Goal: Task Accomplishment & Management: Manage account settings

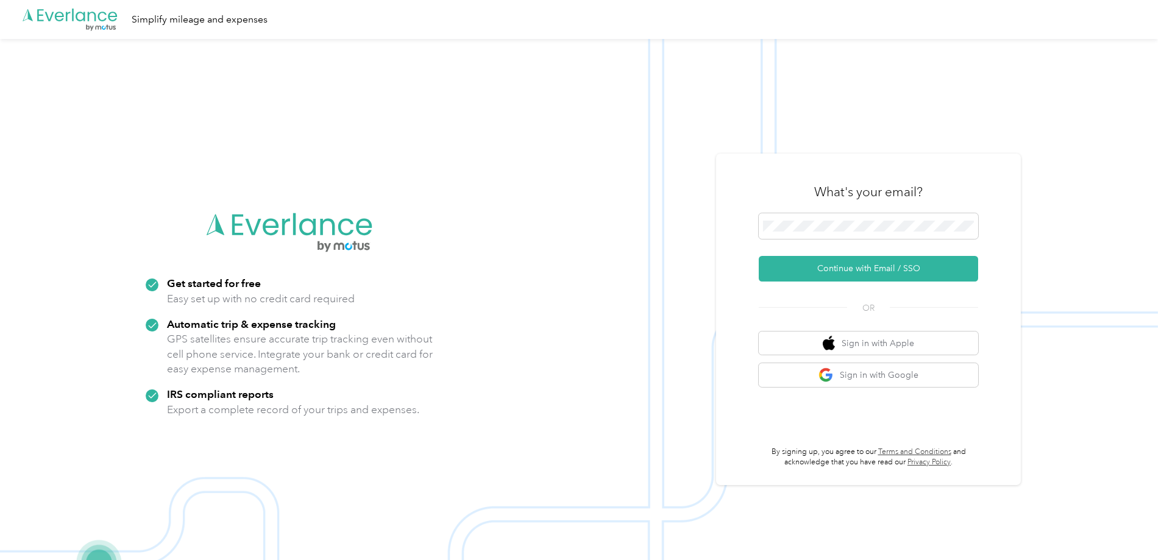
click at [720, 274] on div "What's your email? Continue with Email / SSO OR Sign in with Apple Sign in with…" at bounding box center [868, 319] width 305 height 331
click at [768, 273] on button "Continue with Email / SSO" at bounding box center [868, 269] width 219 height 26
click at [826, 271] on button "Continue with Email / SSO" at bounding box center [868, 269] width 219 height 26
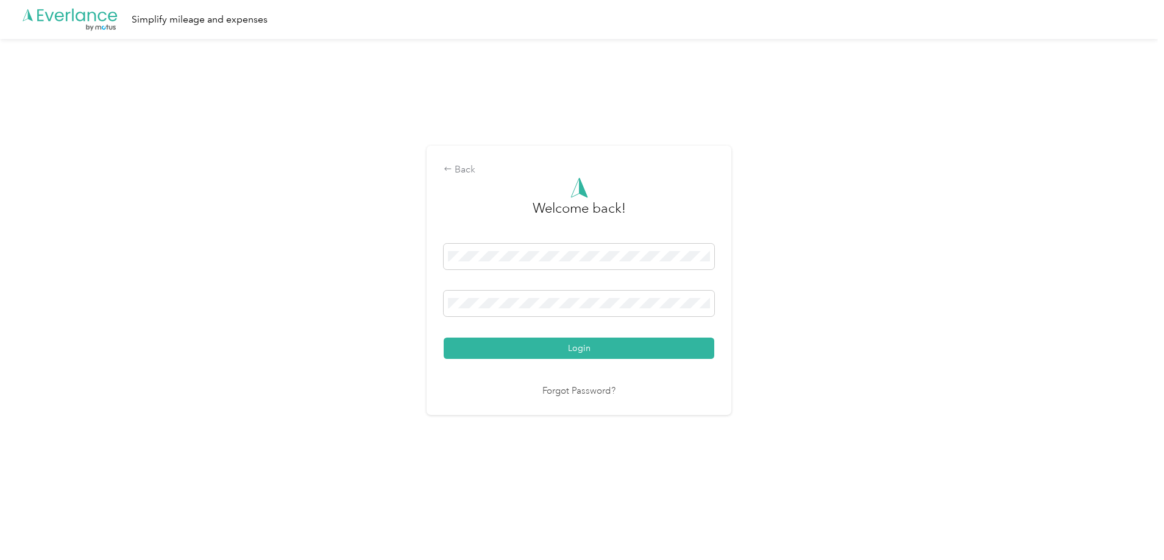
click at [444, 338] on button "Login" at bounding box center [579, 348] width 271 height 21
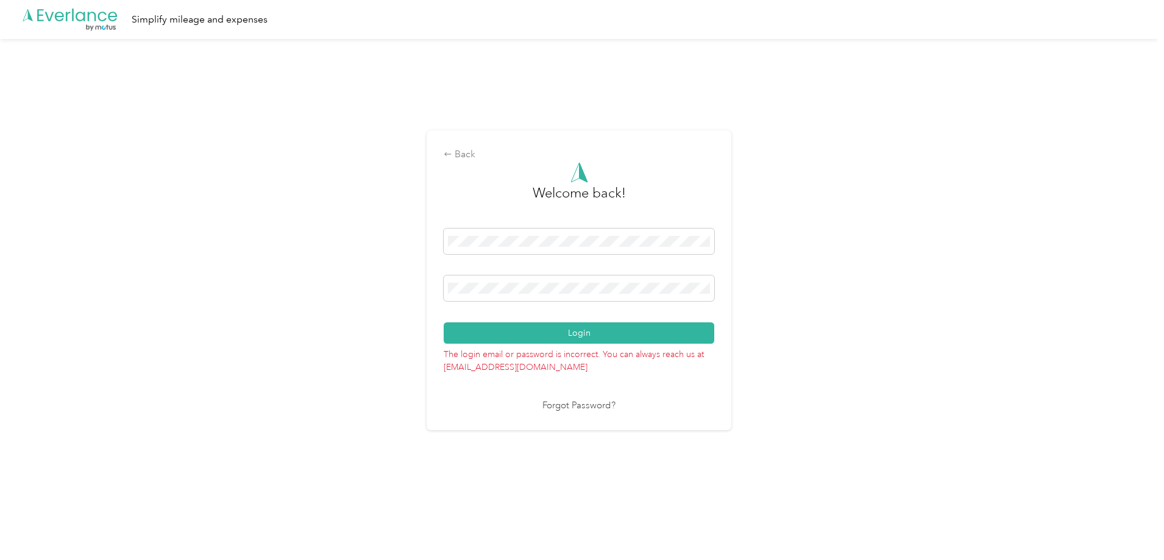
click at [444, 322] on button "Login" at bounding box center [579, 332] width 271 height 21
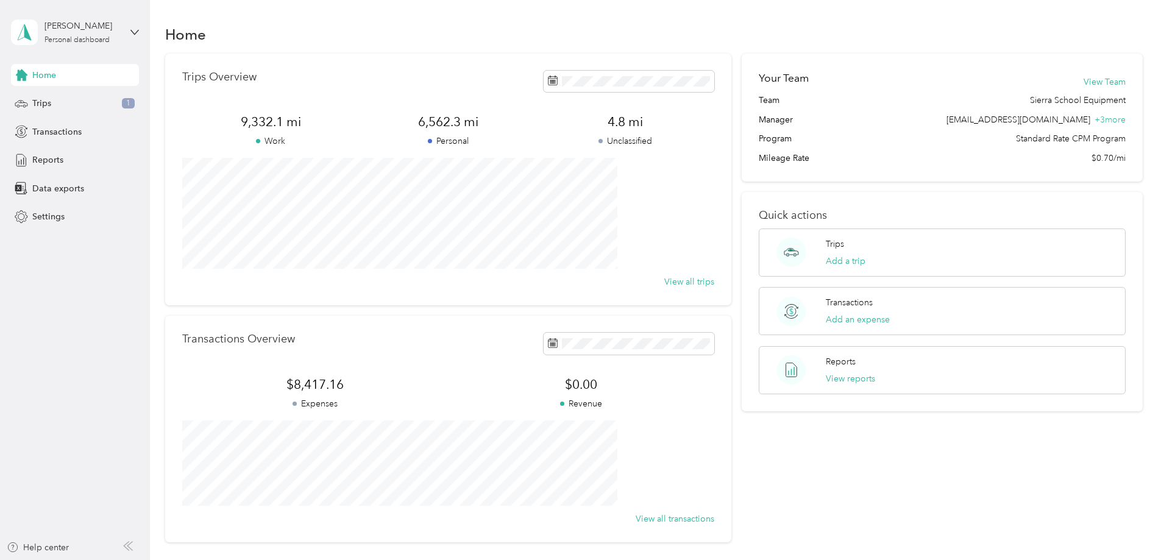
click at [1099, 43] on div "Home" at bounding box center [654, 34] width 978 height 26
click at [68, 106] on div "Trips 1" at bounding box center [75, 104] width 128 height 22
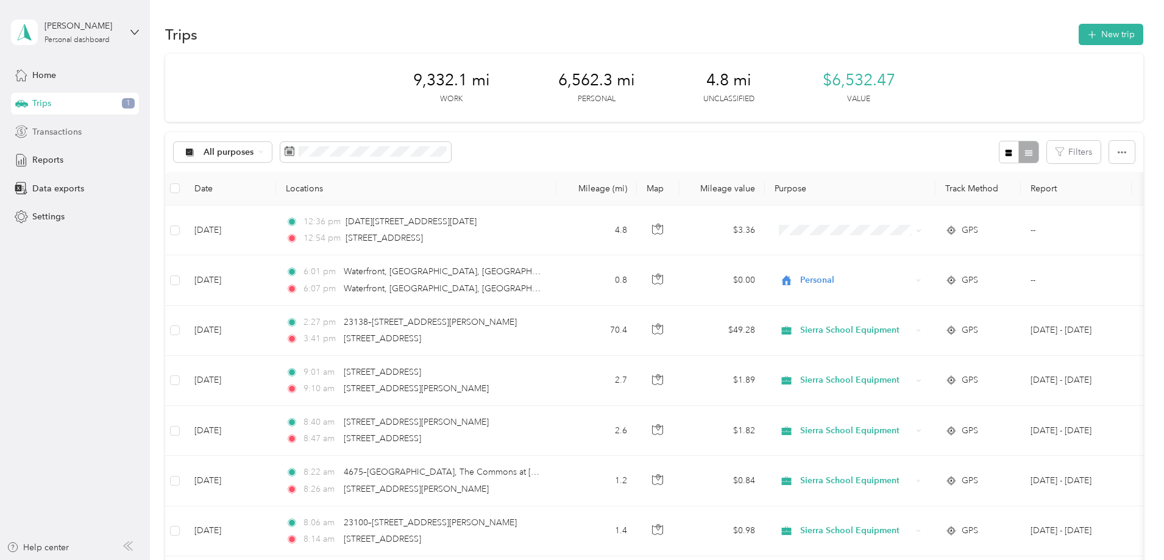
click at [55, 132] on span "Transactions" at bounding box center [56, 132] width 49 height 13
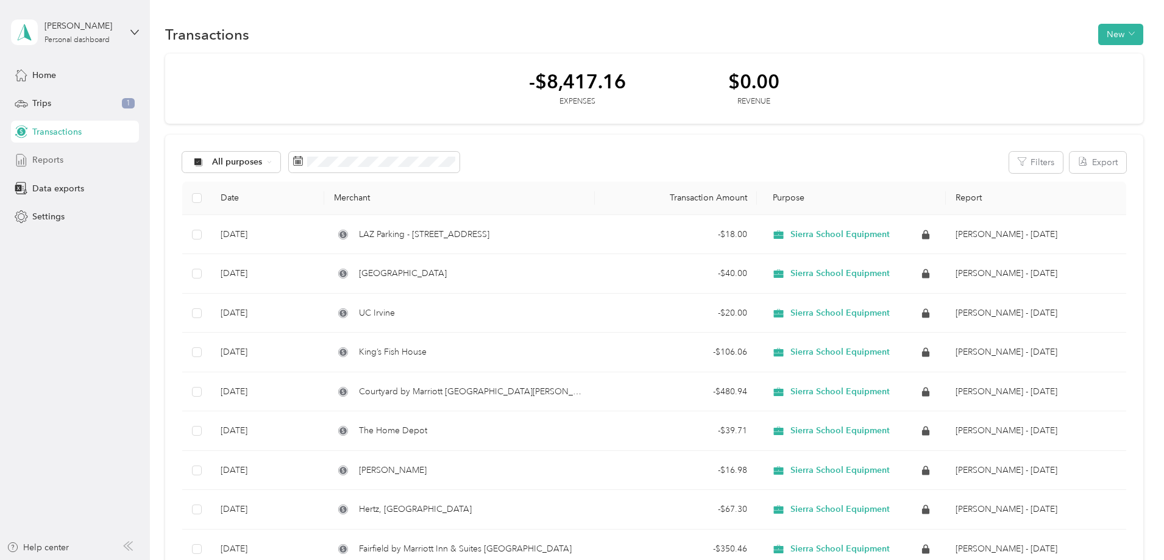
click at [54, 157] on span "Reports" at bounding box center [47, 160] width 31 height 13
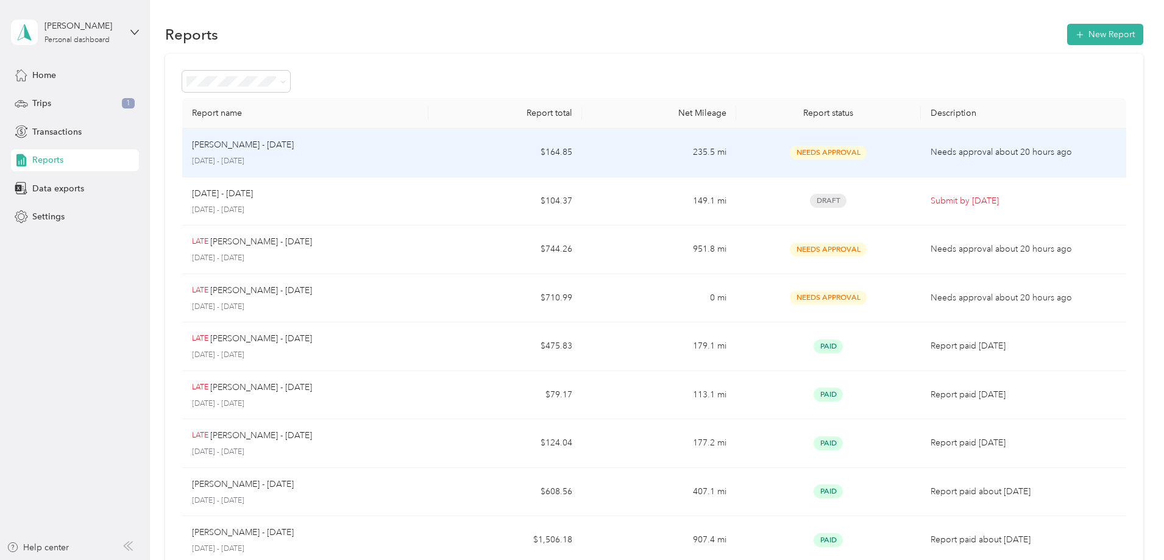
click at [294, 146] on p "[PERSON_NAME] - [DATE]" at bounding box center [243, 144] width 102 height 13
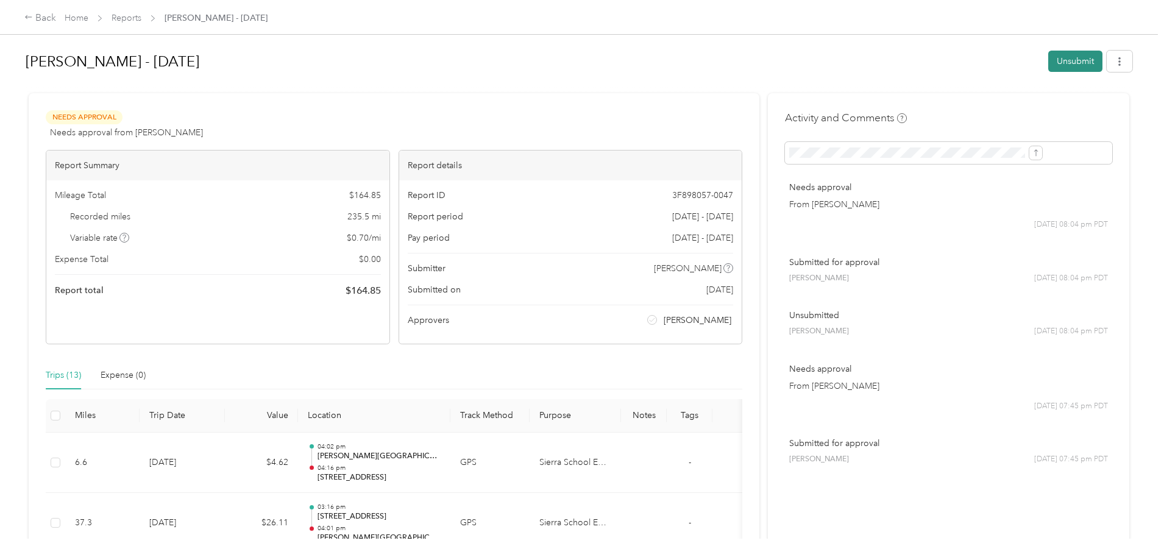
click at [1048, 63] on button "Unsubmit" at bounding box center [1075, 61] width 54 height 21
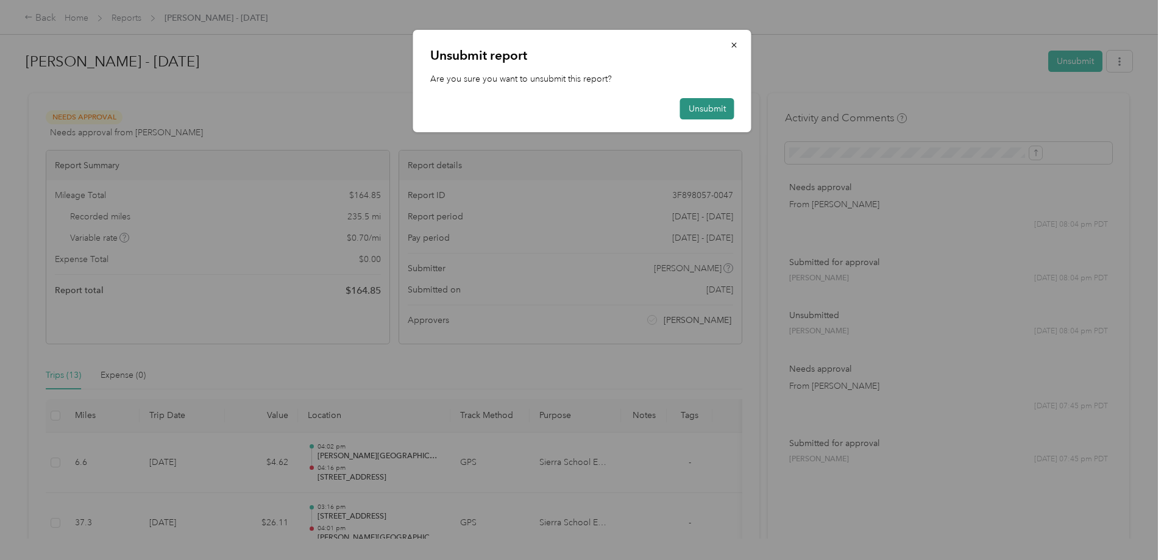
click at [708, 110] on button "Unsubmit" at bounding box center [707, 108] width 54 height 21
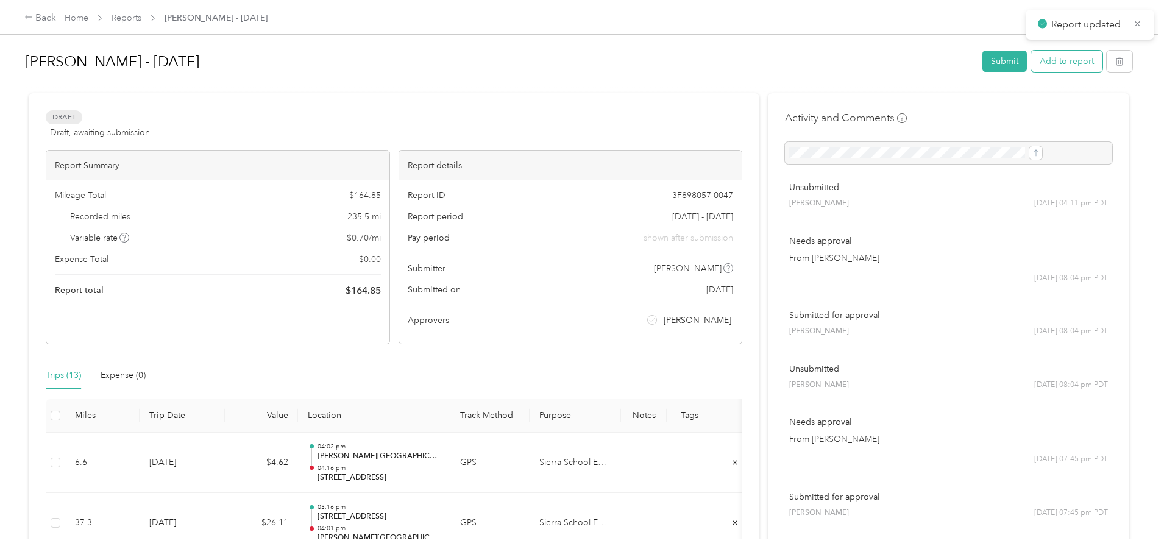
click at [1031, 67] on button "Add to report" at bounding box center [1066, 61] width 71 height 21
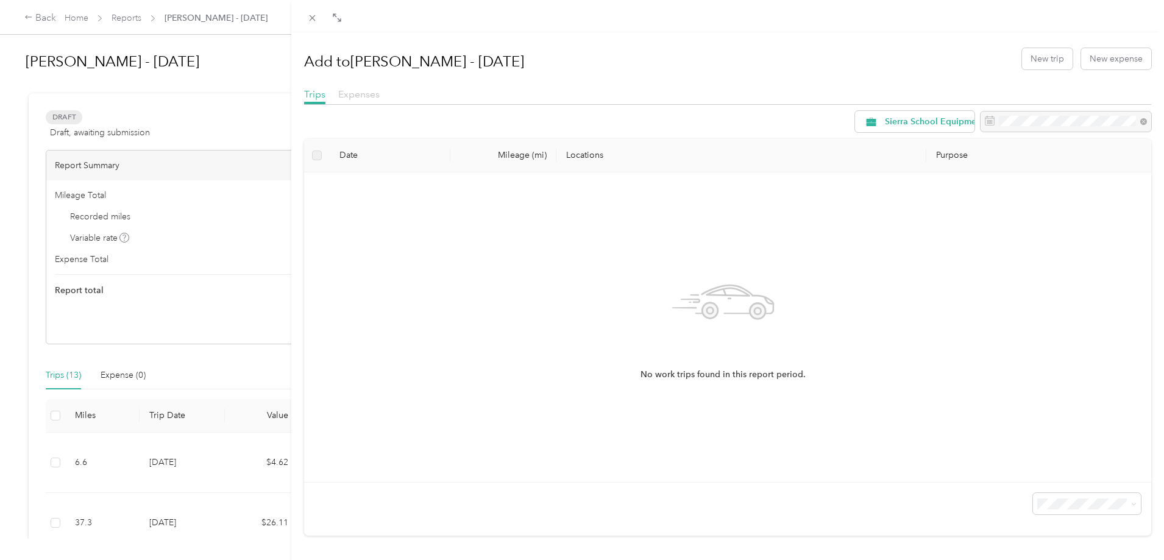
click at [347, 93] on span "Expenses" at bounding box center [358, 94] width 41 height 12
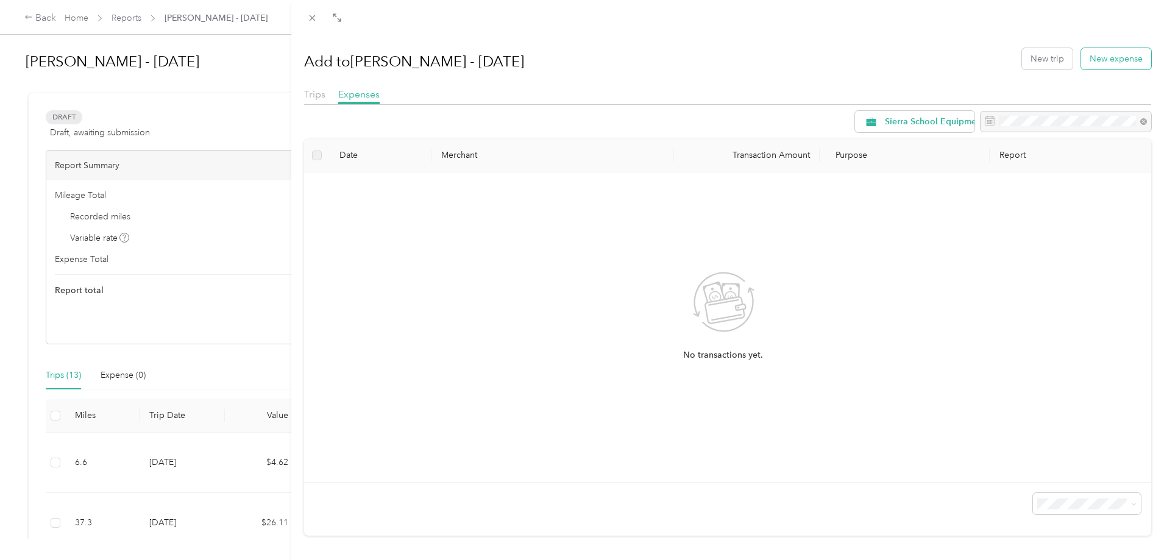
click at [1128, 57] on button "New expense" at bounding box center [1116, 58] width 70 height 21
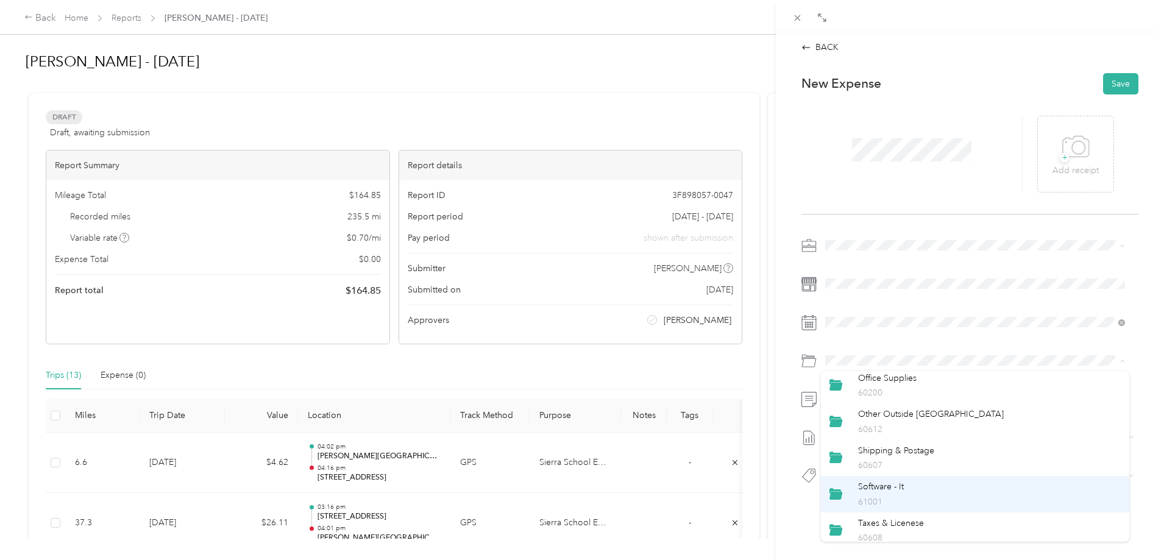
scroll to position [366, 0]
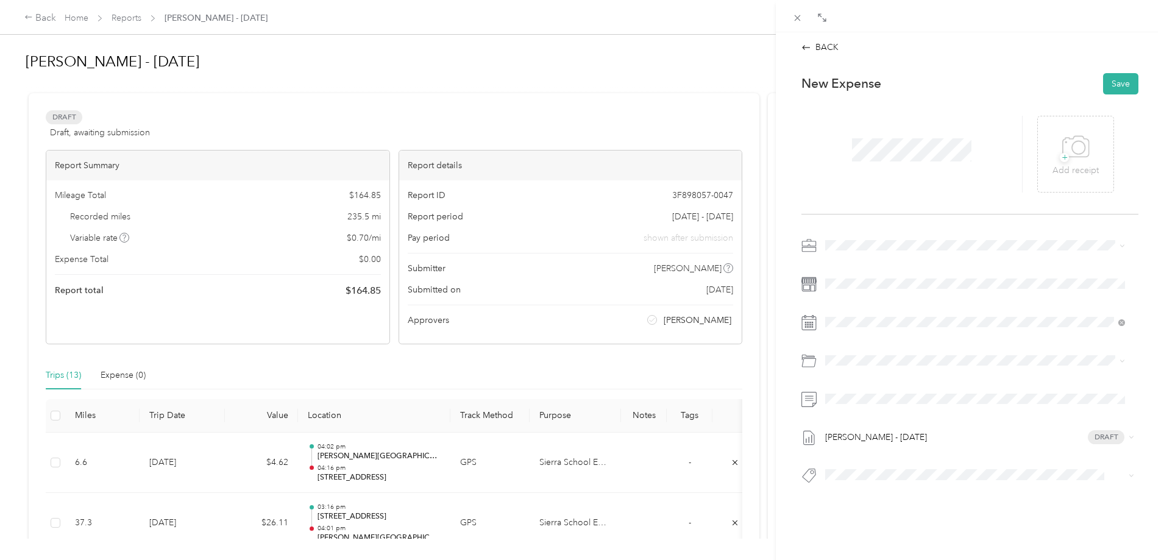
click at [925, 416] on p "60612" at bounding box center [989, 417] width 263 height 13
click at [855, 559] on div "Drag to resize Click to close BACK This expense cannot be edited because it is …" at bounding box center [579, 560] width 1158 height 0
click at [889, 498] on button "Job Expenses" at bounding box center [860, 492] width 63 height 15
click at [1107, 146] on div "+ Add receipt" at bounding box center [1075, 154] width 77 height 77
click at [1052, 153] on div "+ Add receipt" at bounding box center [1075, 153] width 46 height 47
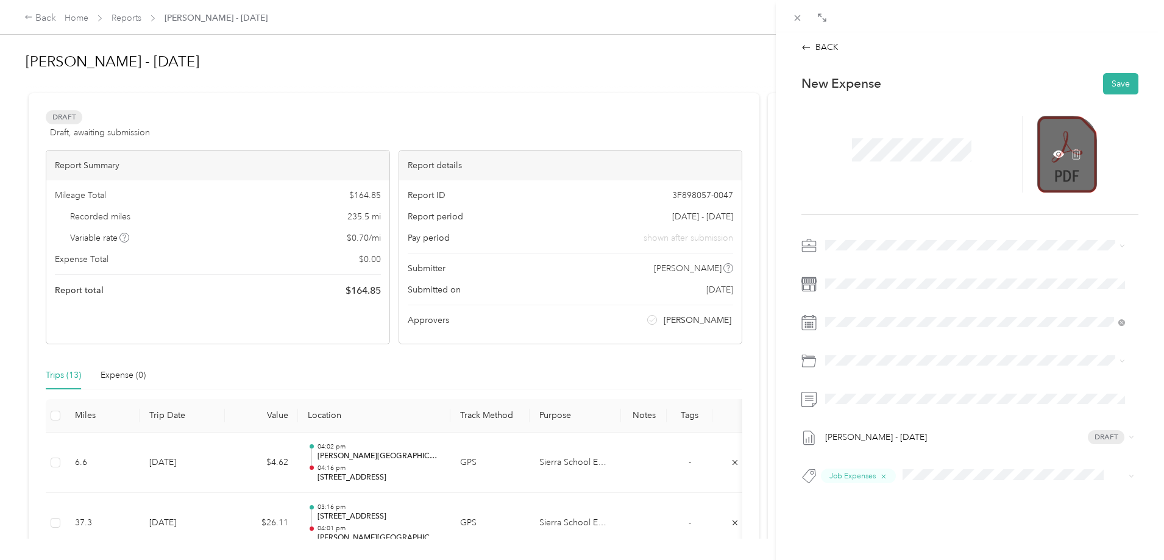
click at [1044, 161] on div at bounding box center [1067, 154] width 60 height 77
click at [1053, 149] on icon at bounding box center [1058, 154] width 11 height 11
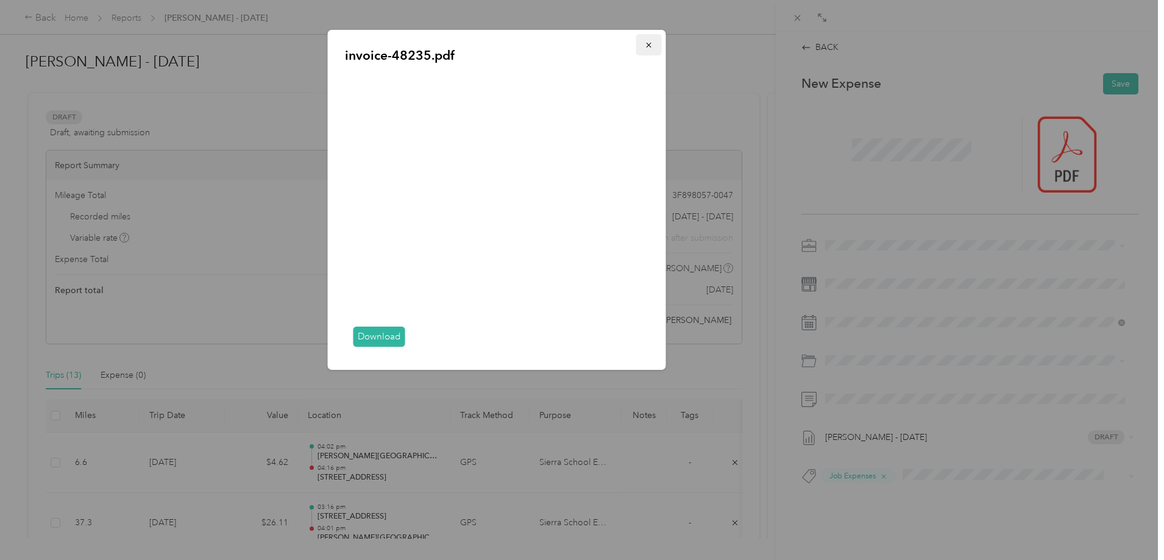
click at [651, 45] on icon "button" at bounding box center [649, 45] width 9 height 9
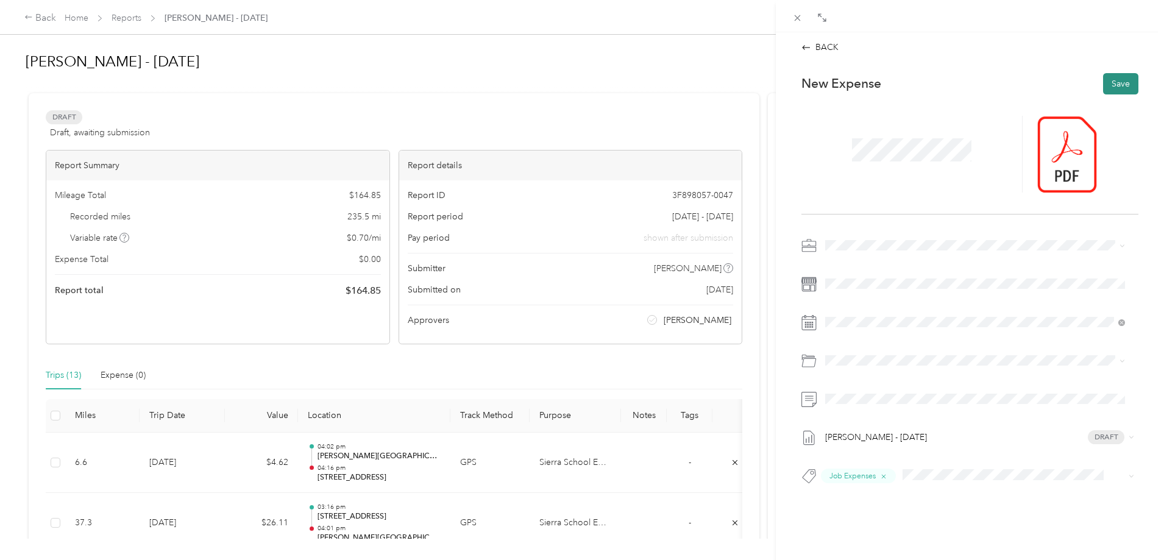
click at [1112, 88] on button "Save" at bounding box center [1120, 83] width 35 height 21
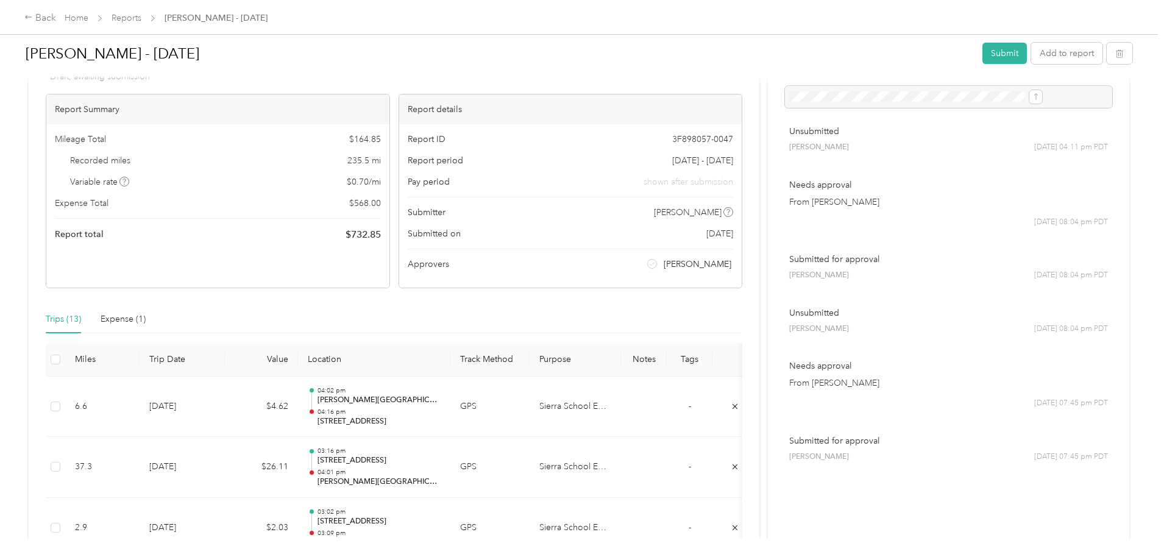
scroll to position [61, 0]
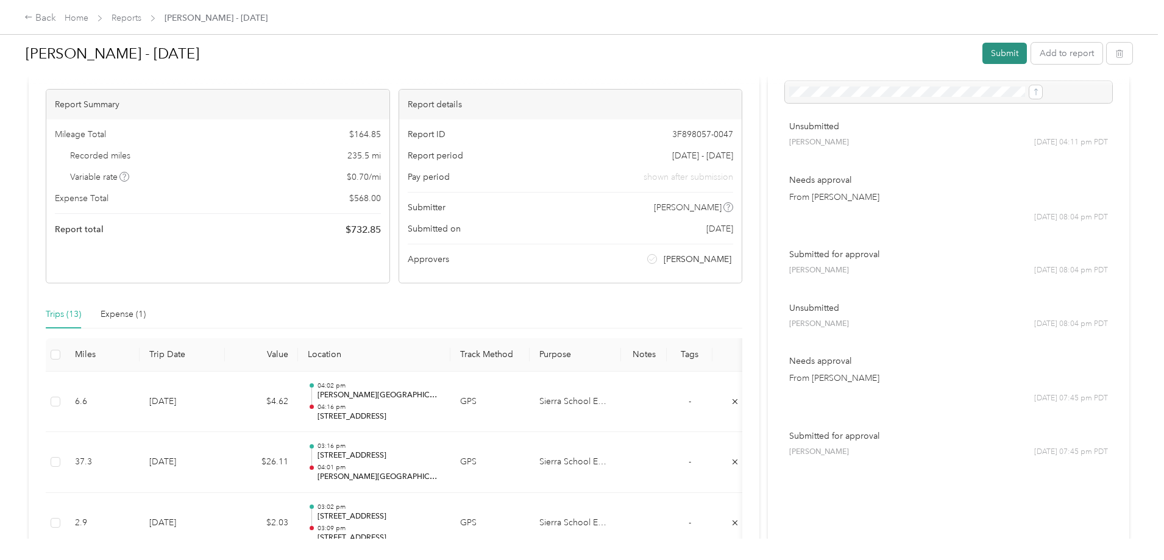
click at [982, 53] on button "Submit" at bounding box center [1004, 53] width 44 height 21
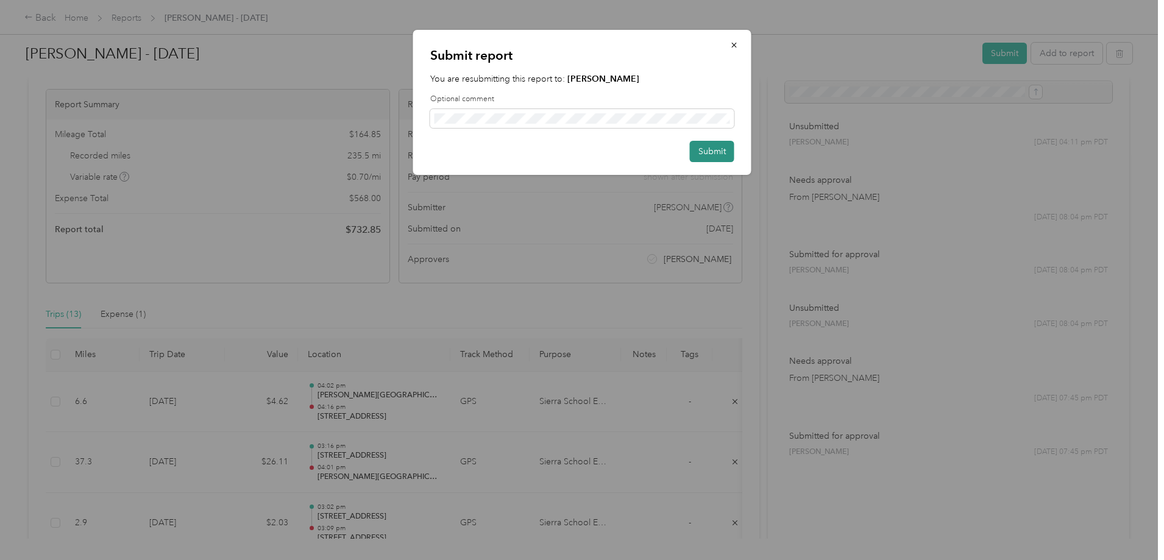
click at [707, 146] on button "Submit" at bounding box center [712, 151] width 44 height 21
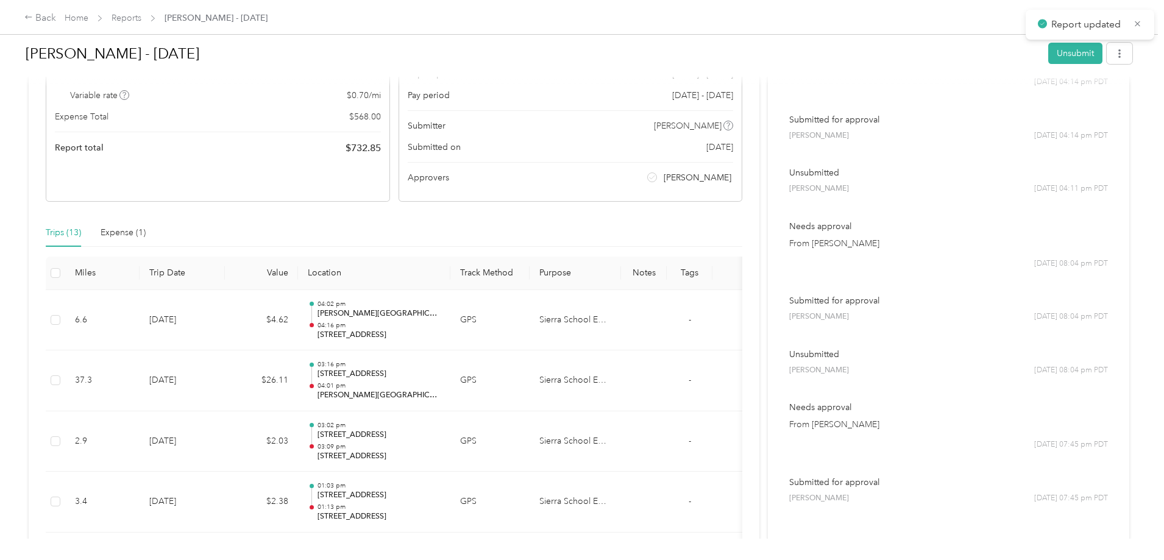
scroll to position [183, 0]
